Goal: Task Accomplishment & Management: Manage account settings

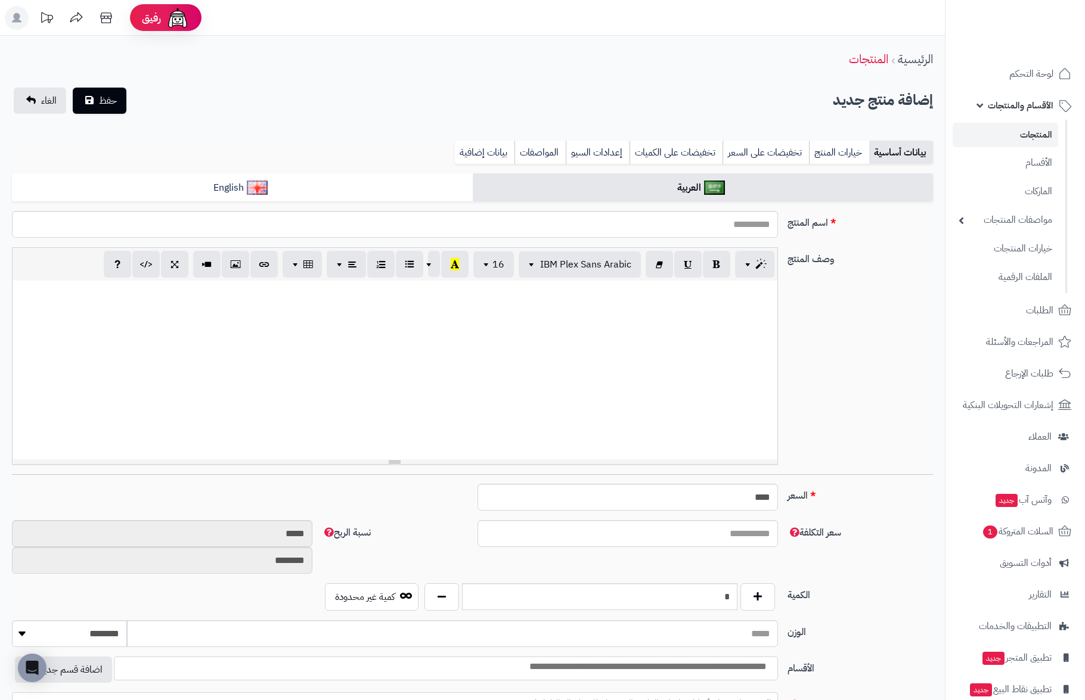
select select
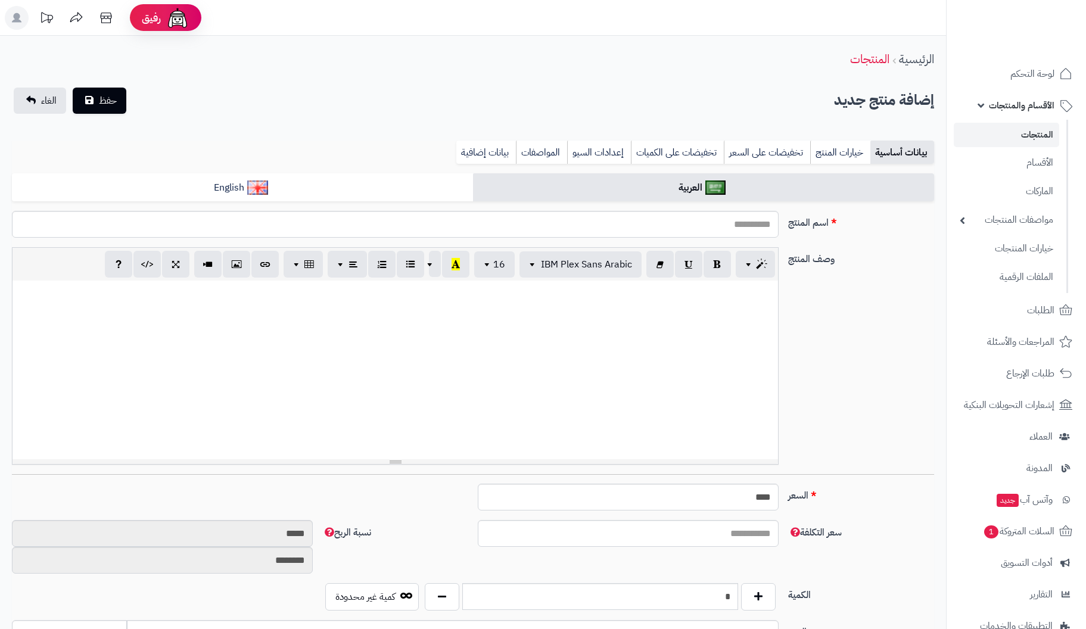
select select
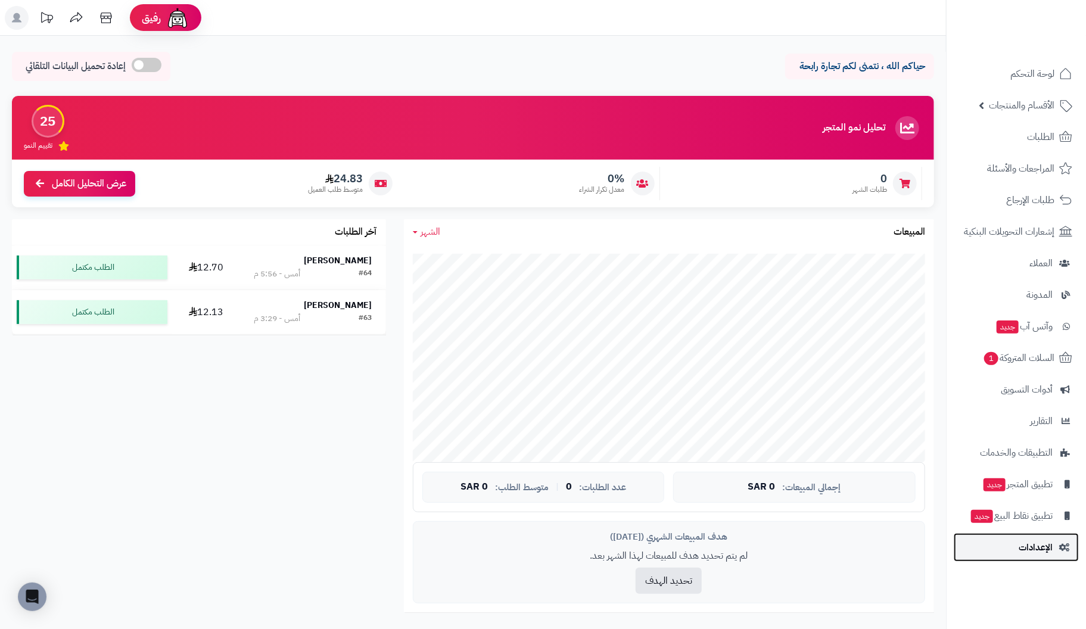
click at [1043, 549] on span "الإعدادات" at bounding box center [1036, 547] width 34 height 17
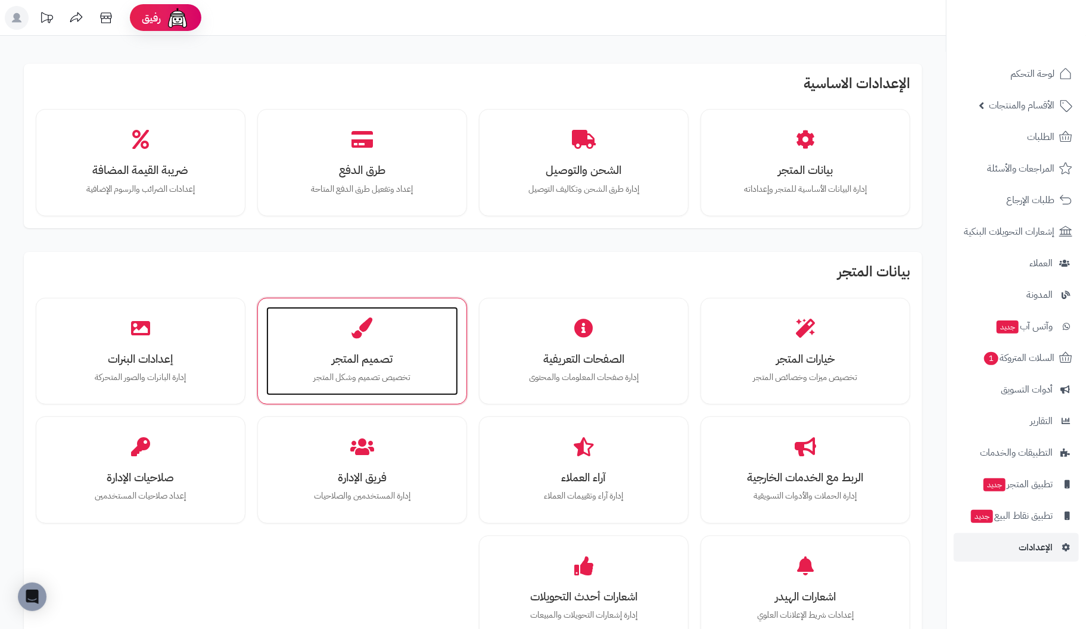
click at [373, 345] on div "تصميم المتجر تخصيص تصميم وشكل المتجر" at bounding box center [362, 351] width 192 height 89
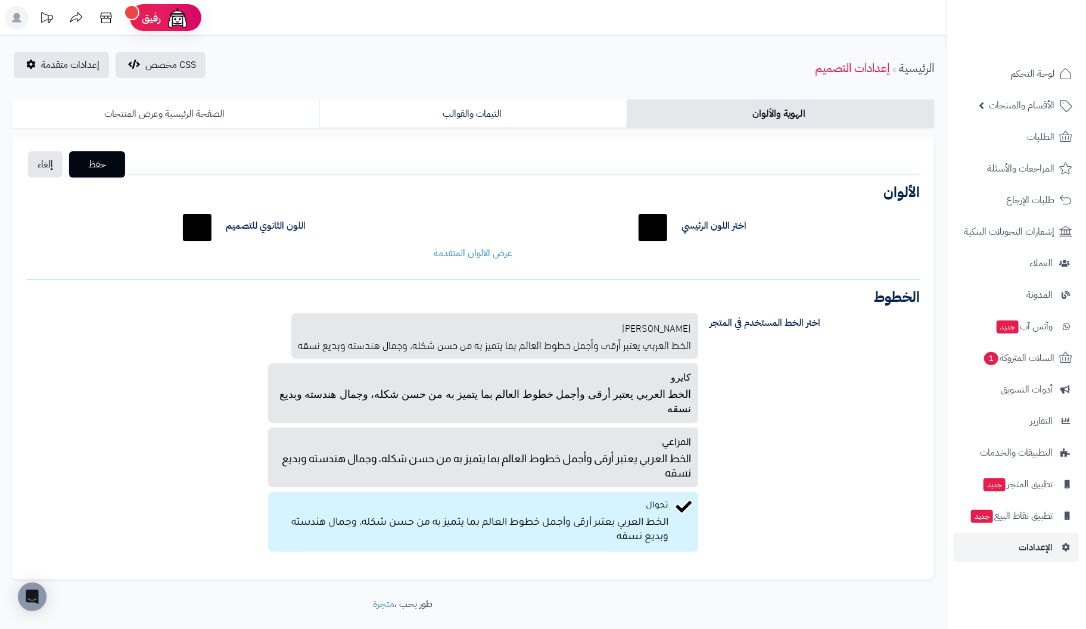
click at [176, 111] on link "الصفحة الرئيسية وعرض المنتجات" at bounding box center [165, 114] width 307 height 29
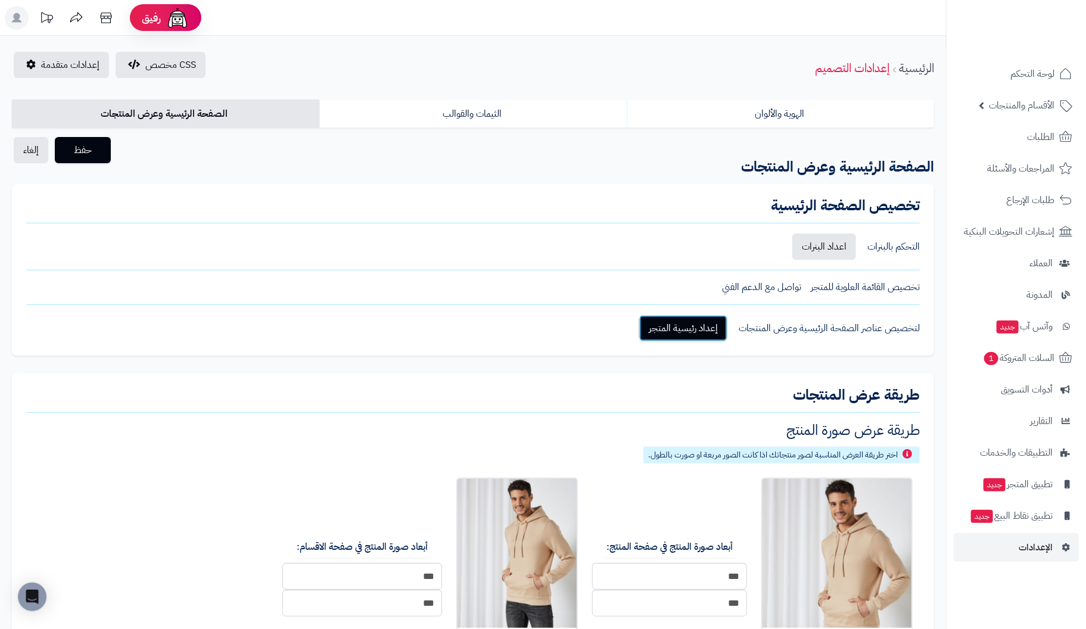
click at [694, 325] on link "إعداد رئيسية المتجر" at bounding box center [683, 328] width 88 height 26
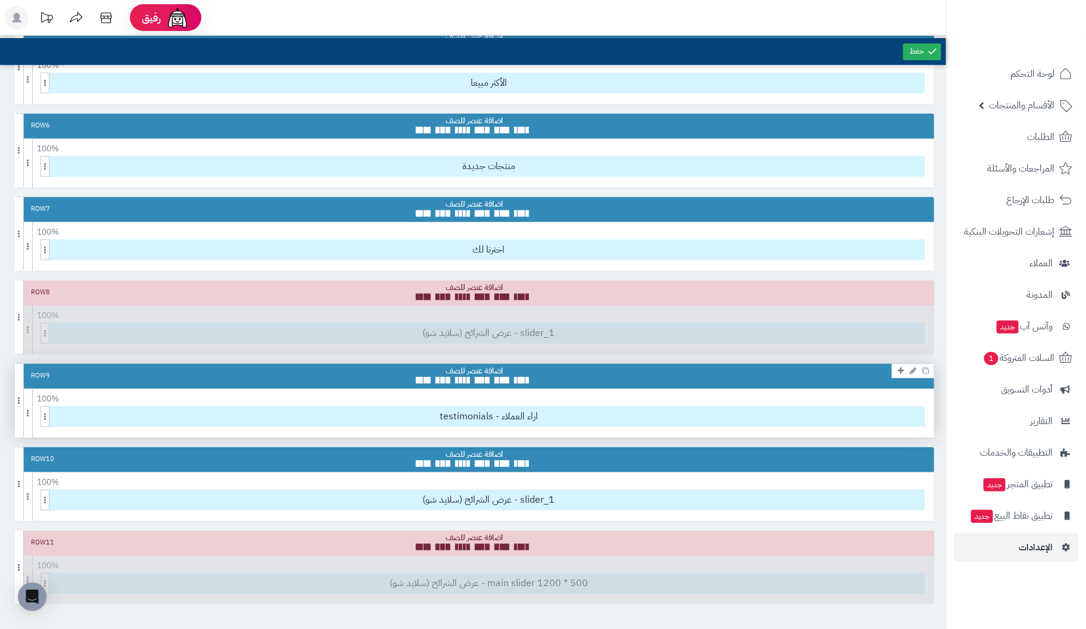
scroll to position [417, 0]
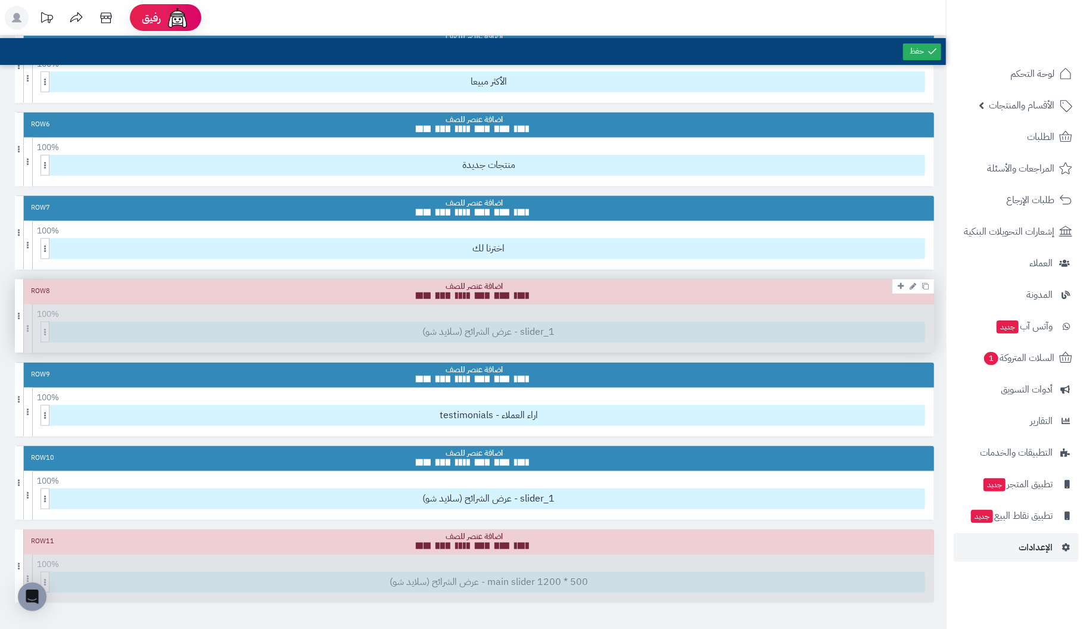
click at [826, 329] on div "Row 8 100 % 100 95 90 85 80 75 70 66 60 55 50 45 40 33 30 25 20 15 10 5 عرض الش…" at bounding box center [474, 315] width 919 height 73
click at [514, 325] on div "Row 8 100 % 100 95 90 85 80 75 70 66 60 55 50 45 40 33 30 25 20 15 10 5 عرض الش…" at bounding box center [474, 315] width 919 height 73
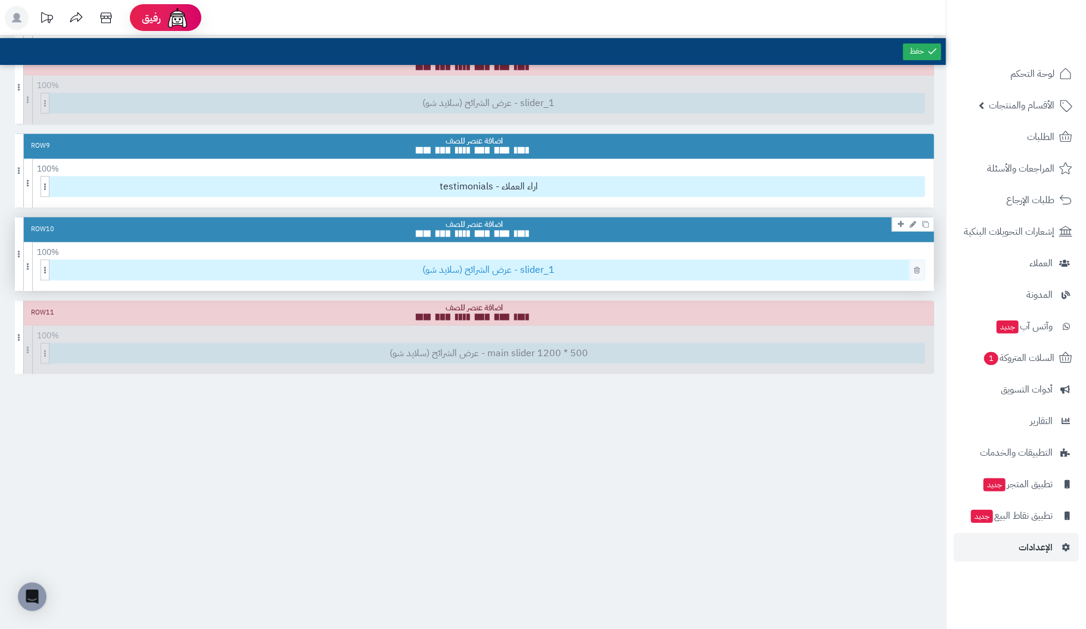
scroll to position [656, 0]
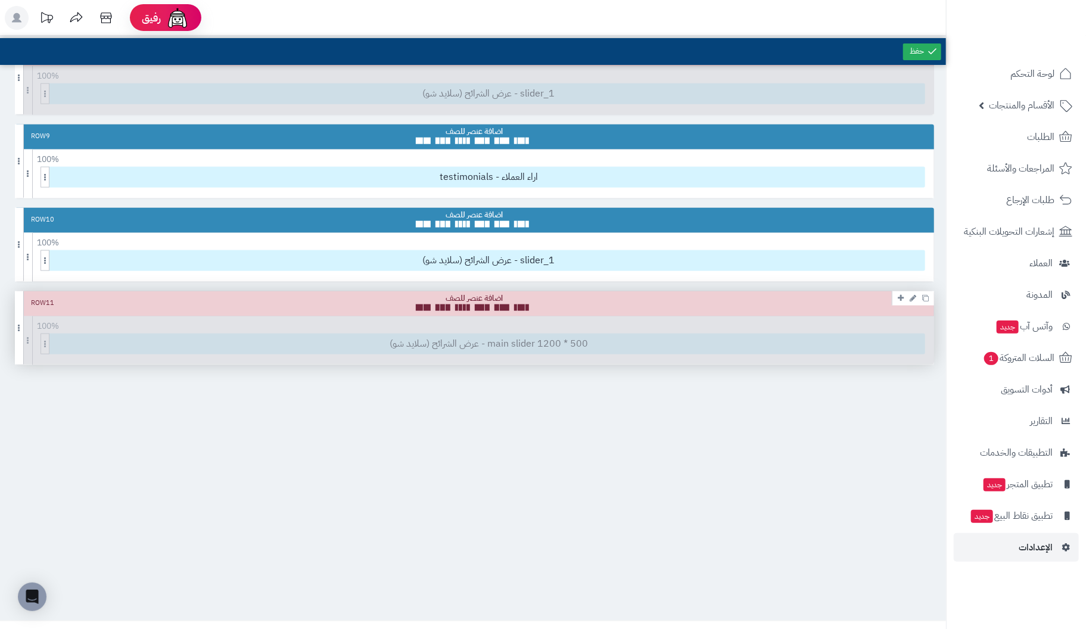
click at [604, 339] on div "Row 11 100 % 100 95 90 85 80 75 70 66 60 55 50 45 40 33 30 25 20 15 10 5 عرض ال…" at bounding box center [474, 327] width 919 height 73
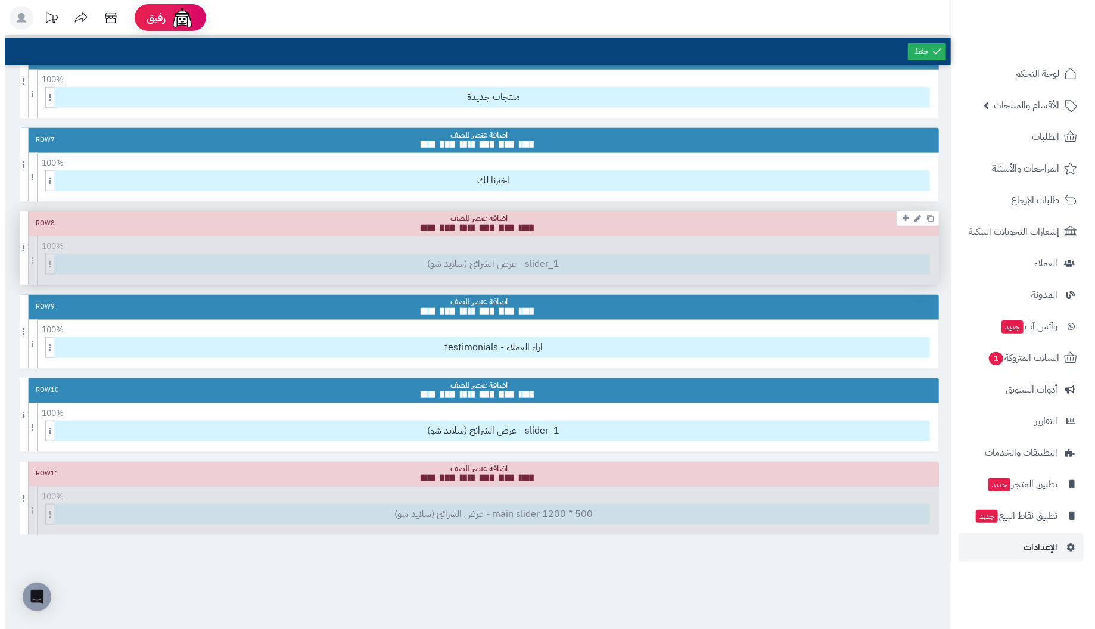
scroll to position [536, 0]
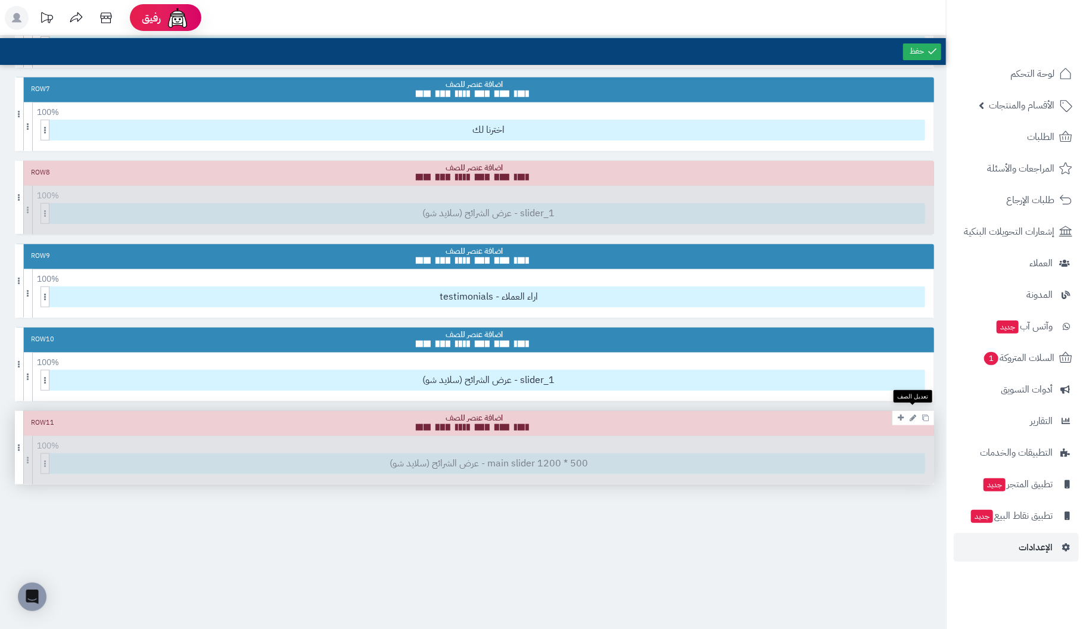
click at [912, 414] on icon at bounding box center [913, 418] width 7 height 8
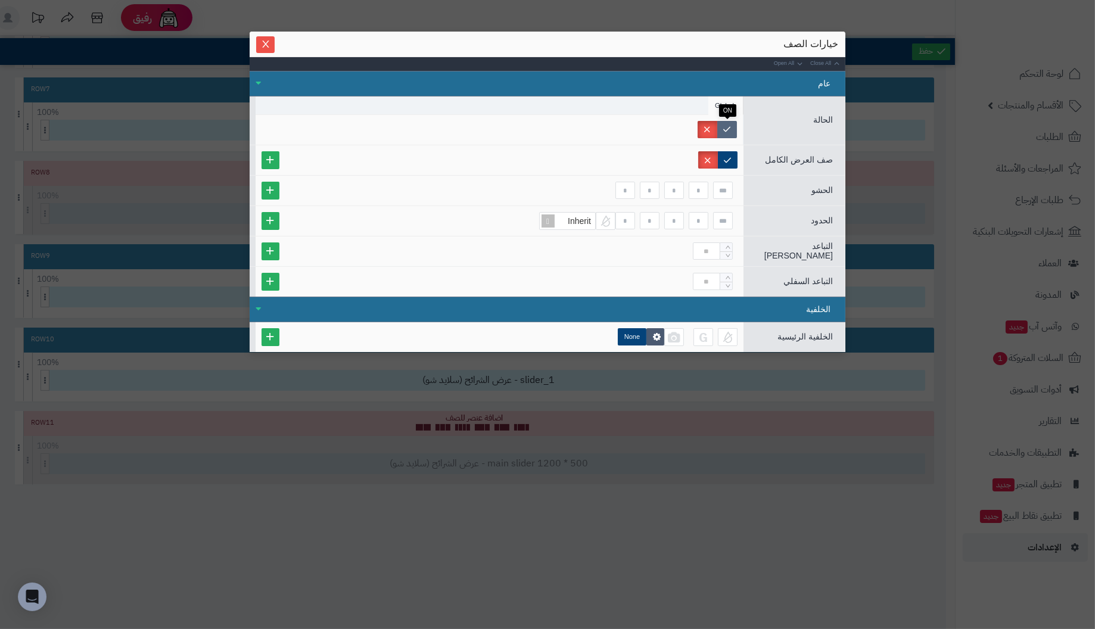
click at [731, 129] on label at bounding box center [727, 129] width 20 height 17
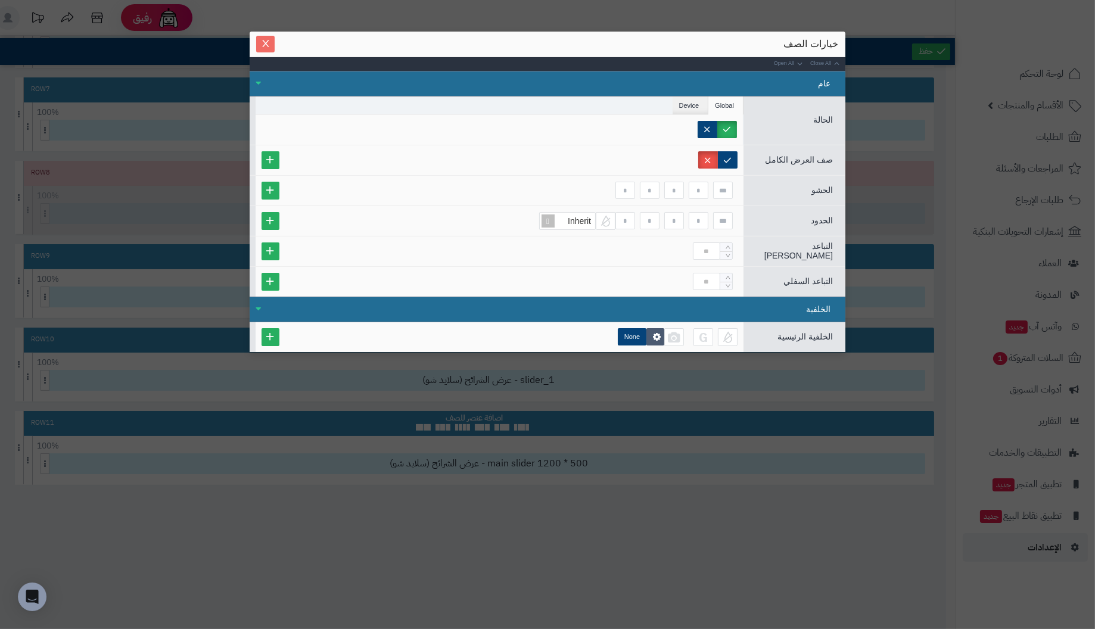
click at [263, 44] on icon "Close" at bounding box center [266, 44] width 10 height 10
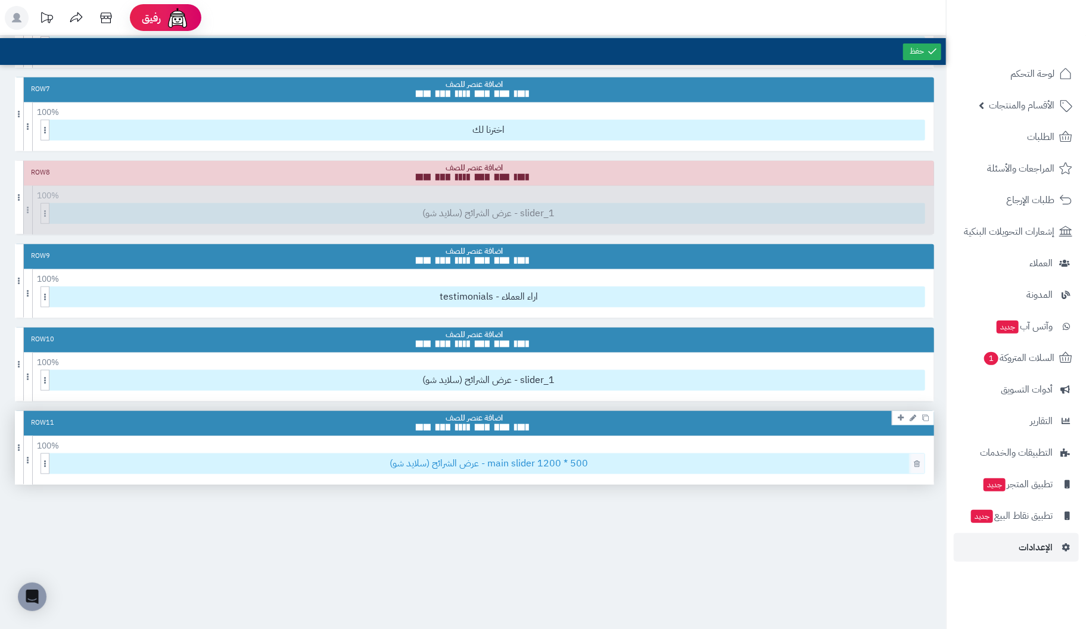
click at [641, 459] on span "عرض الشرائح (سلايد شو) - main slider 1200 * 500" at bounding box center [489, 464] width 872 height 20
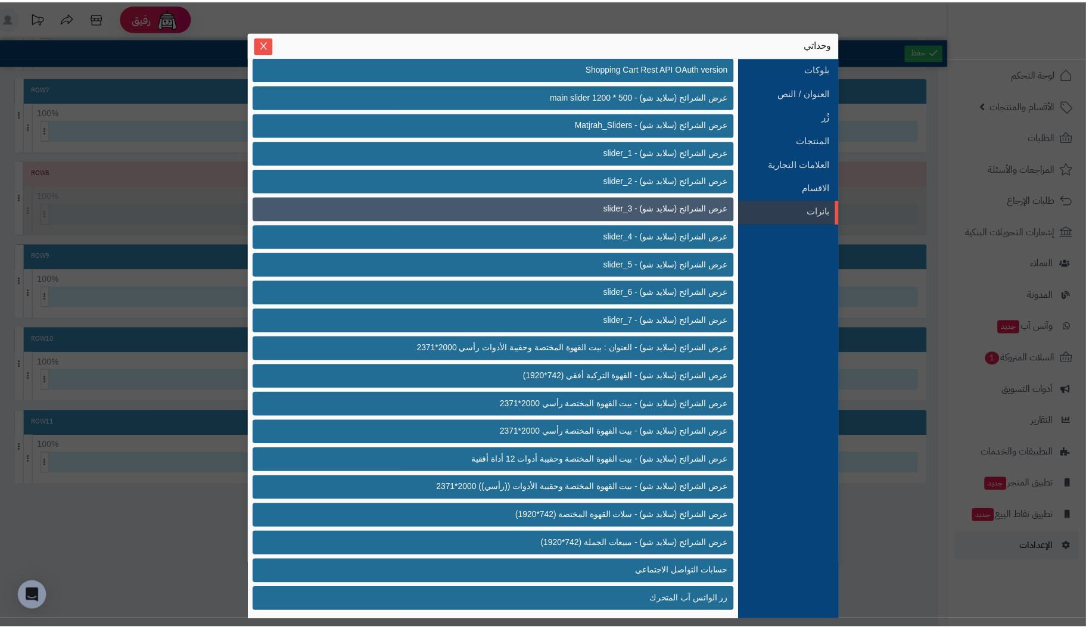
scroll to position [257, 0]
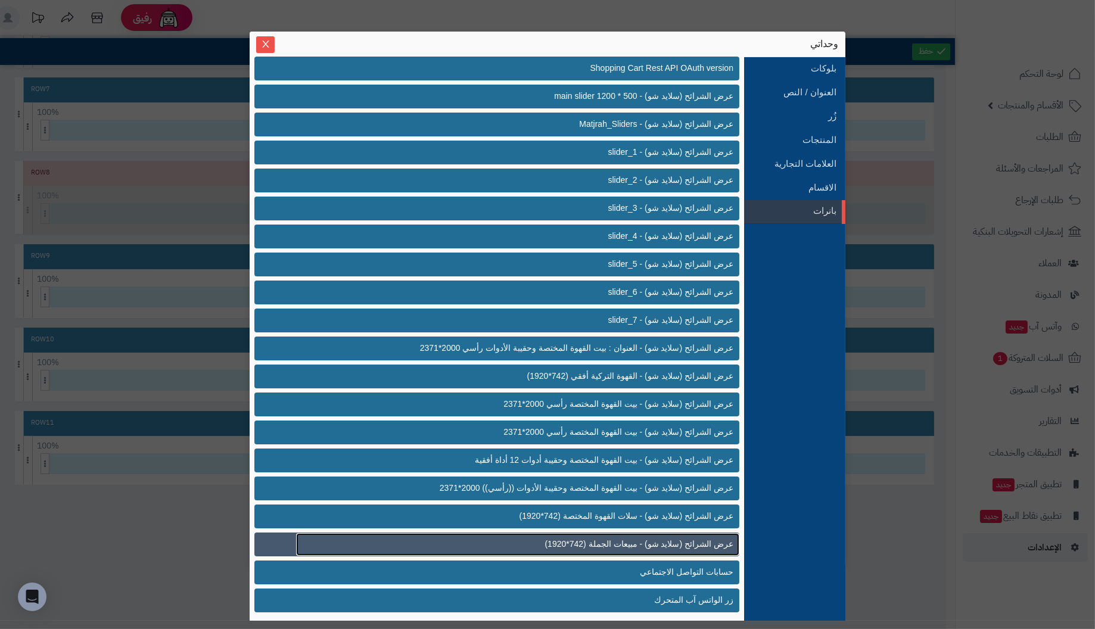
click at [673, 542] on span "عرض الشرائح (سلايد شو) - مبيعات الجملة (742*1920)" at bounding box center [639, 544] width 189 height 13
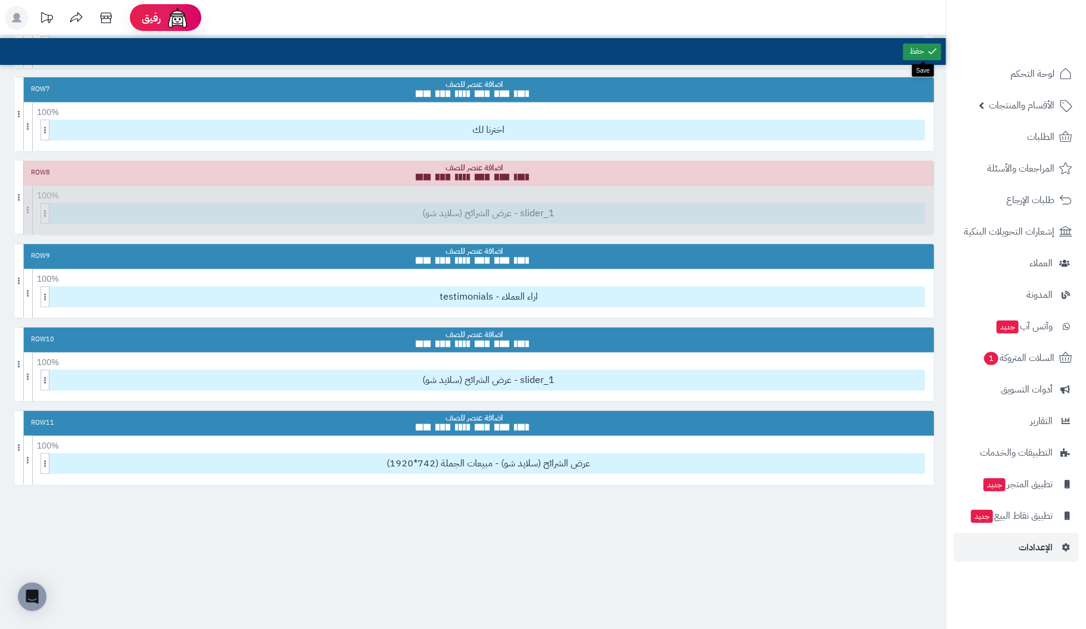
click at [928, 48] on icon at bounding box center [932, 51] width 11 height 11
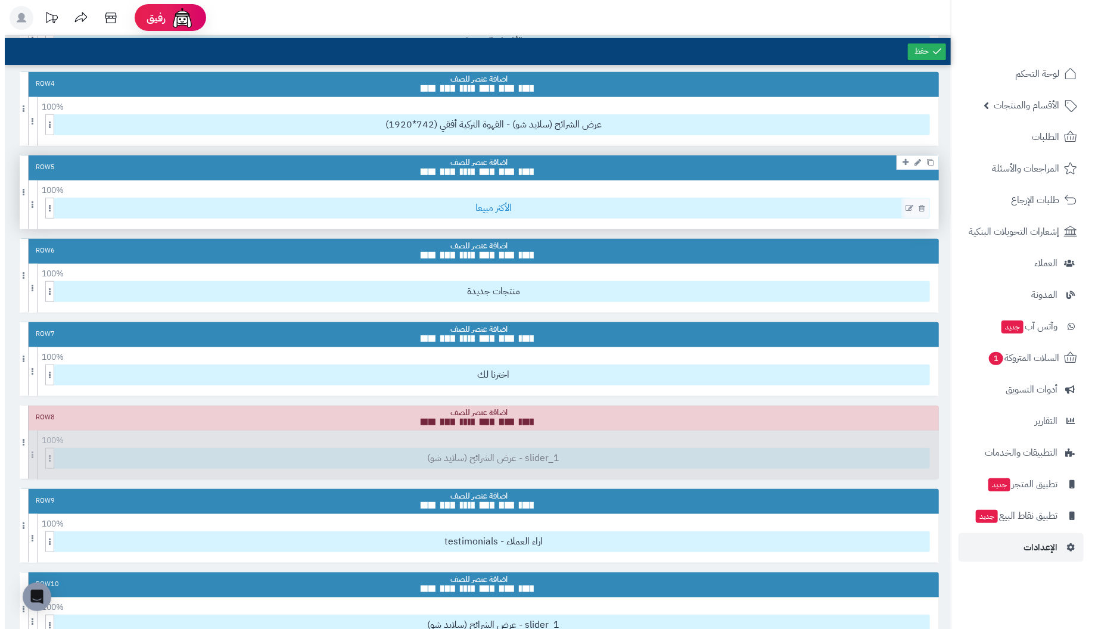
scroll to position [298, 0]
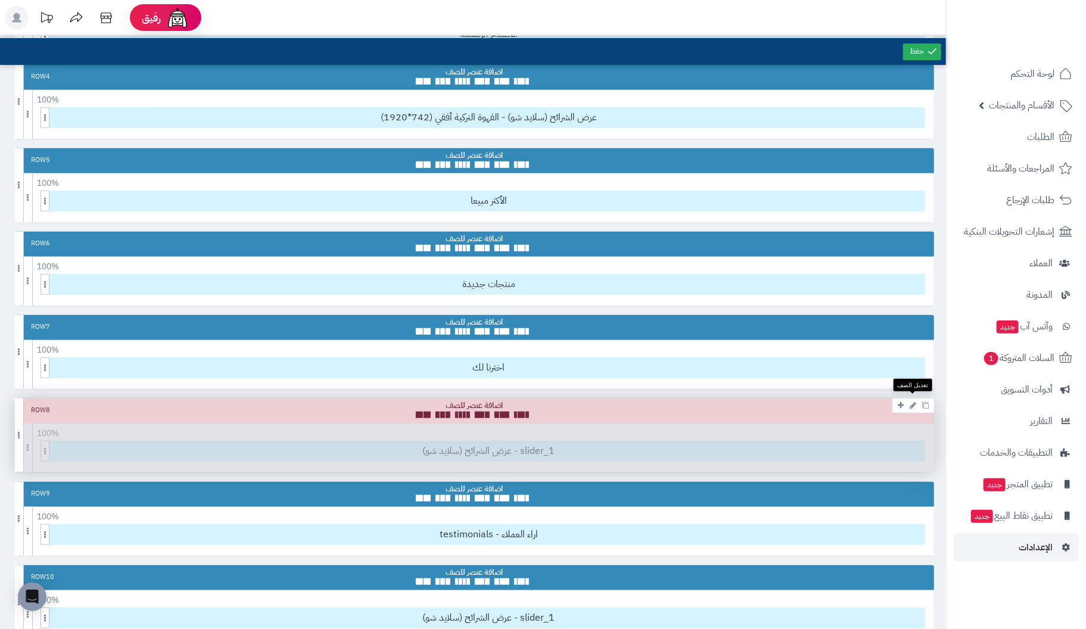
click at [911, 402] on icon at bounding box center [913, 406] width 7 height 8
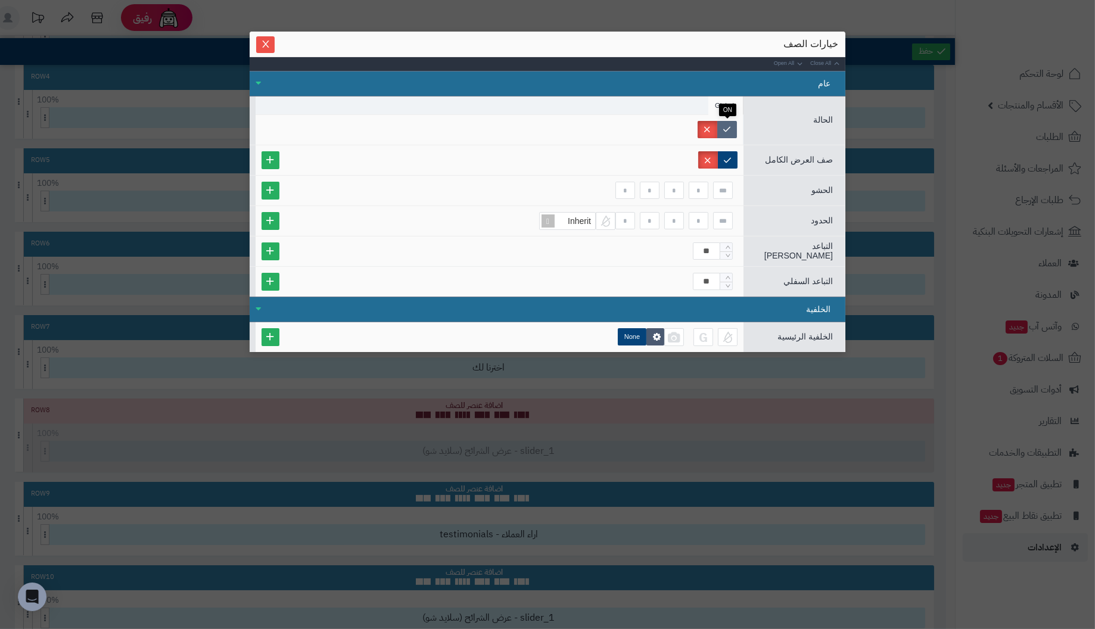
click at [734, 122] on label at bounding box center [727, 129] width 20 height 17
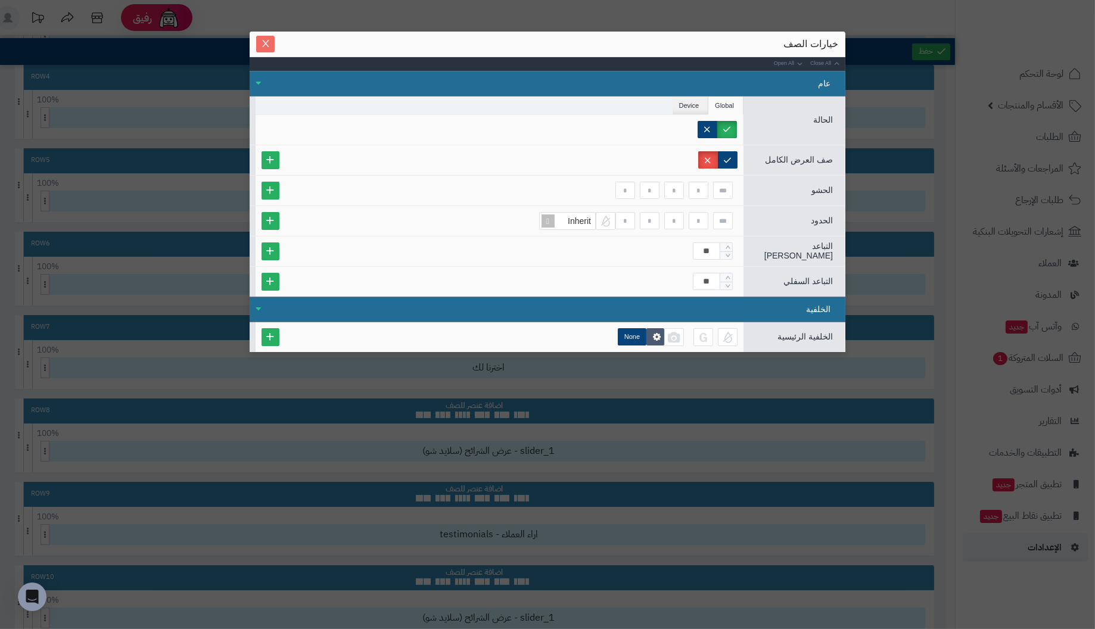
click at [269, 38] on button "Close" at bounding box center [265, 44] width 18 height 17
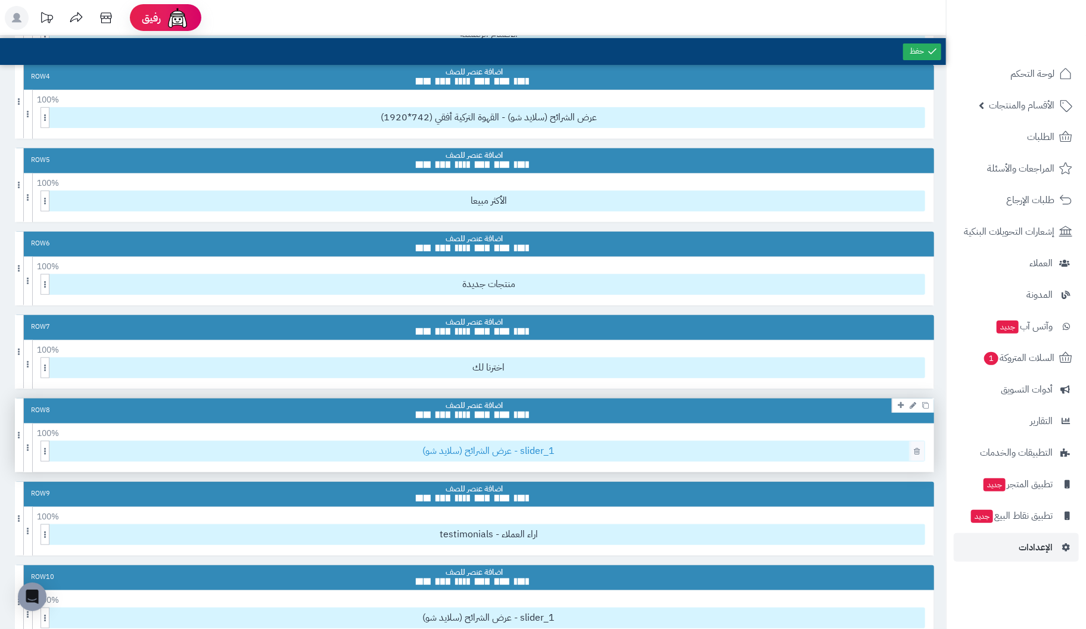
click at [565, 450] on span "عرض الشرائح (سلايد شو) - slider_1" at bounding box center [489, 452] width 872 height 20
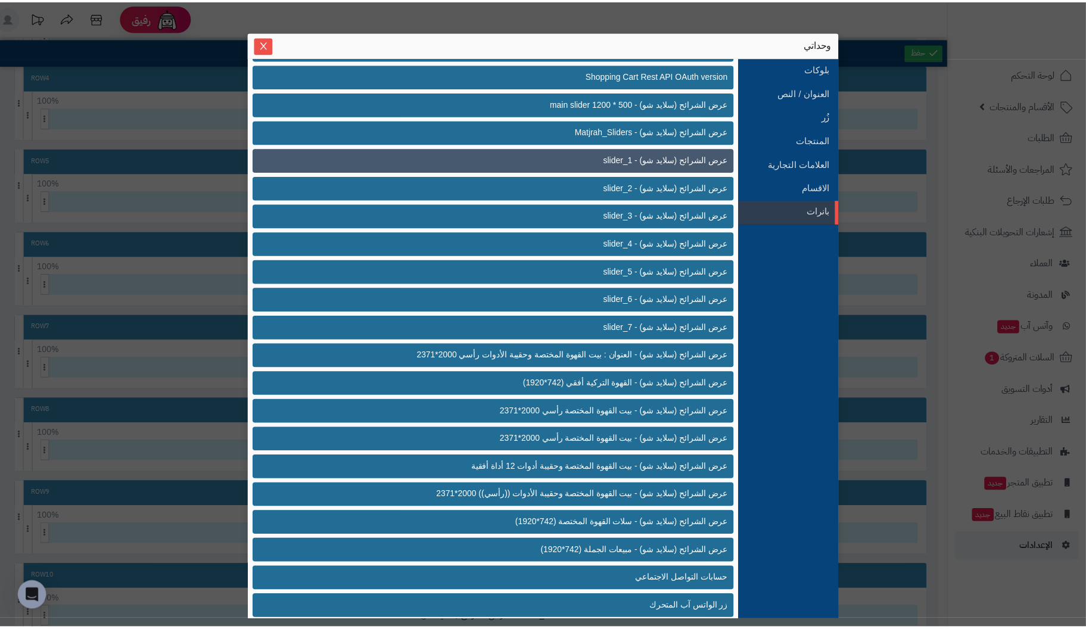
scroll to position [257, 0]
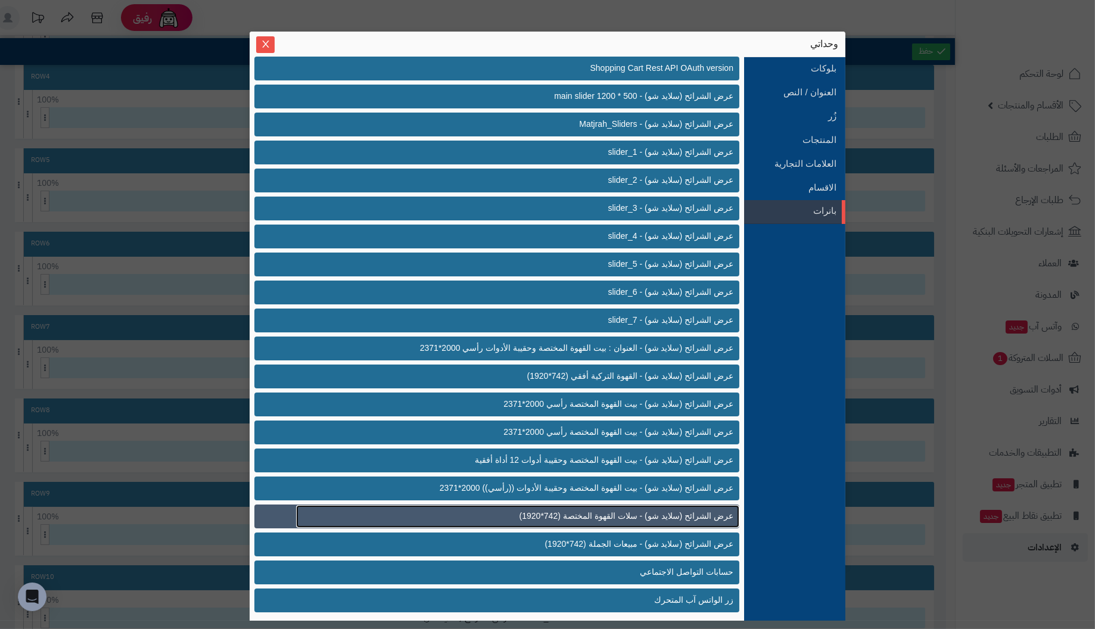
click at [708, 515] on span "عرض الشرائح (سلايد شو) - سلات القهوة المختصة (742*1920)" at bounding box center [627, 516] width 214 height 13
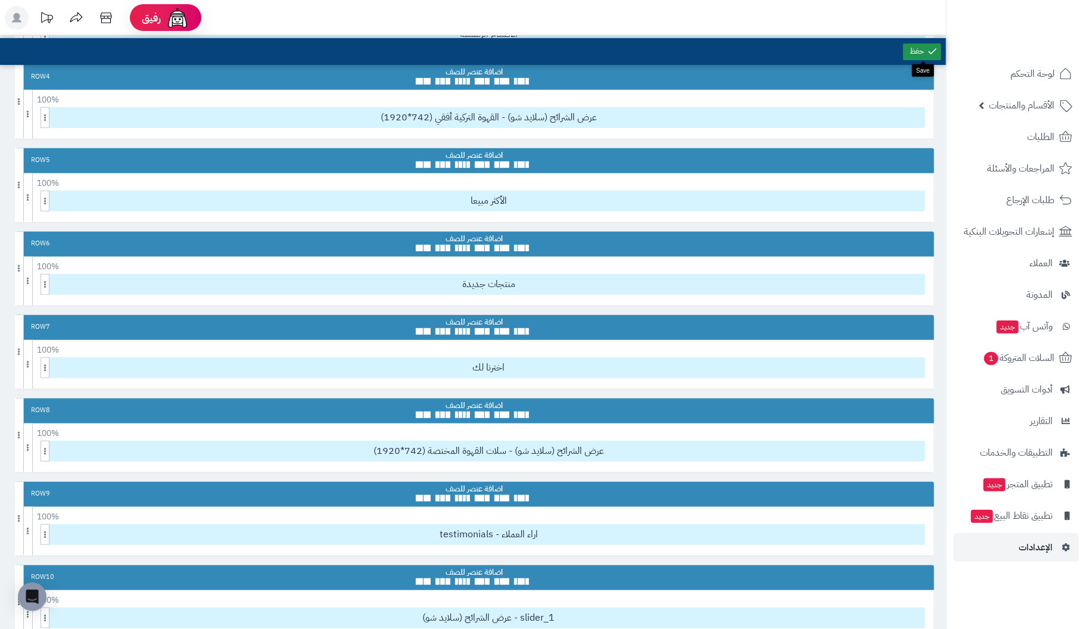
click at [927, 55] on link at bounding box center [922, 52] width 38 height 17
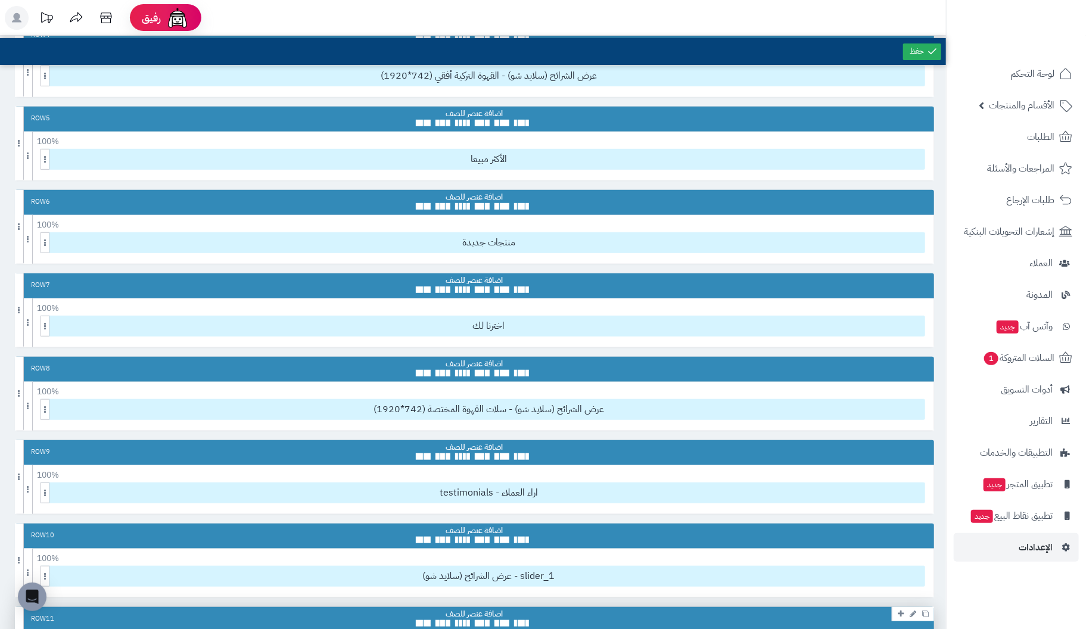
scroll to position [298, 0]
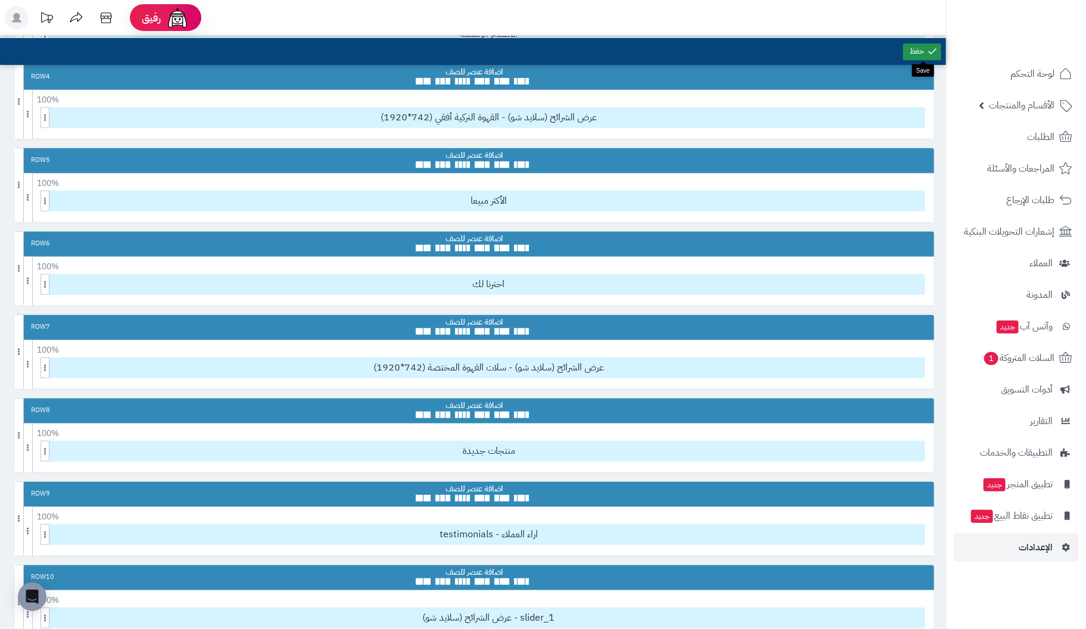
click at [916, 54] on link at bounding box center [922, 52] width 38 height 17
click at [920, 51] on link at bounding box center [922, 52] width 38 height 17
